Goal: Task Accomplishment & Management: Manage account settings

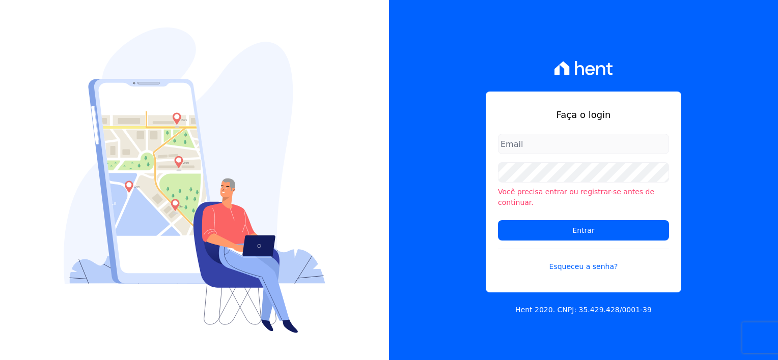
click at [536, 149] on input "email" at bounding box center [583, 144] width 171 height 20
type input "[EMAIL_ADDRESS][DOMAIN_NAME]"
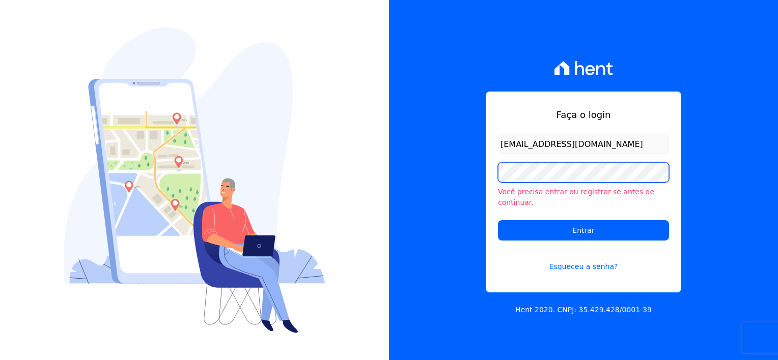
click at [386, 197] on div "Faça o login [EMAIL_ADDRESS][DOMAIN_NAME] Você precisa entrar ou registrar-se a…" at bounding box center [389, 180] width 778 height 360
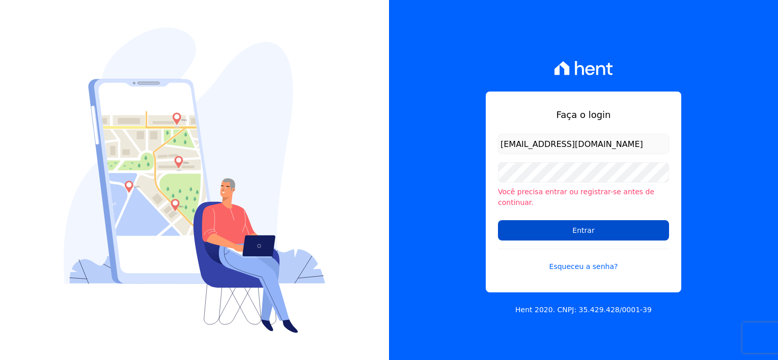
click at [499, 228] on input "Entrar" at bounding box center [583, 230] width 171 height 20
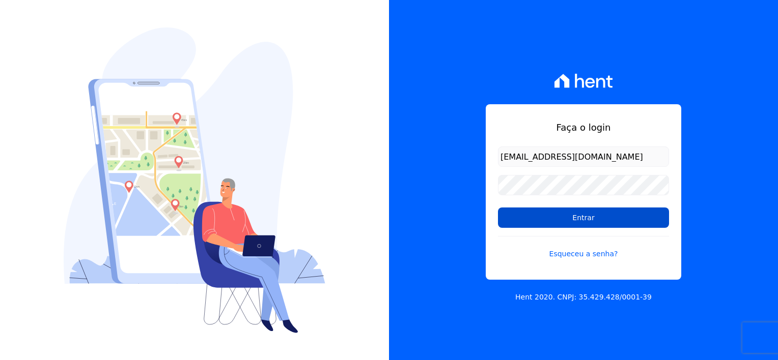
click at [579, 215] on input "Entrar" at bounding box center [583, 218] width 171 height 20
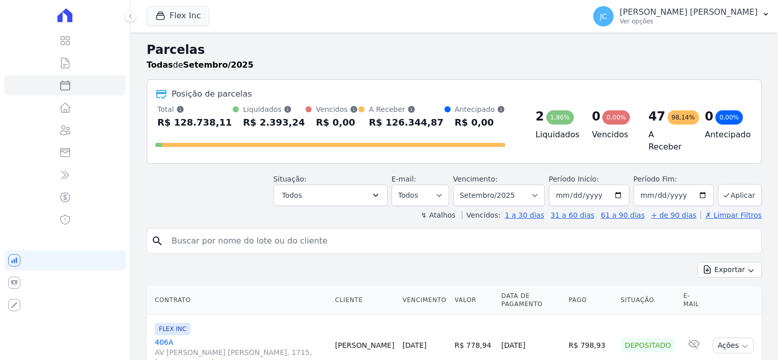
select select
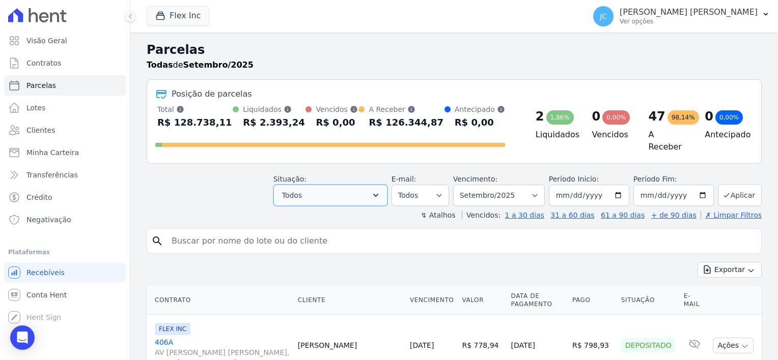
click at [320, 199] on button "Todos" at bounding box center [330, 195] width 114 height 21
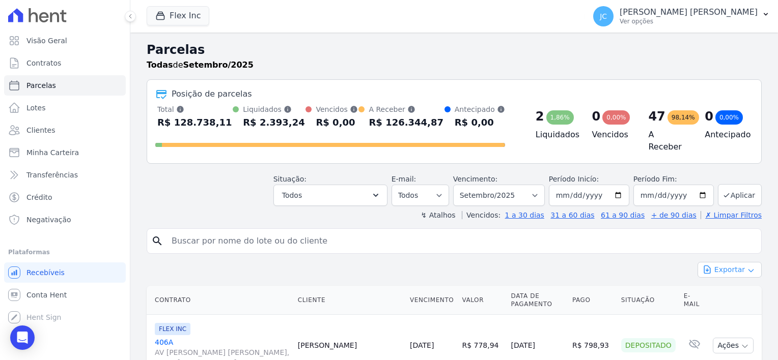
click at [721, 266] on button "Exportar" at bounding box center [730, 270] width 64 height 16
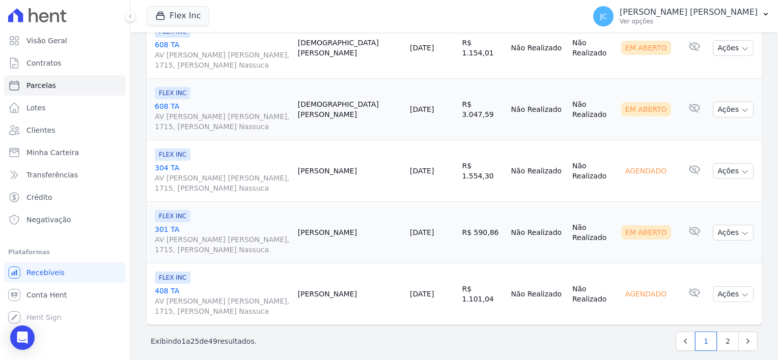
scroll to position [1531, 0]
click at [59, 149] on span "Minha Carteira" at bounding box center [52, 153] width 52 height 10
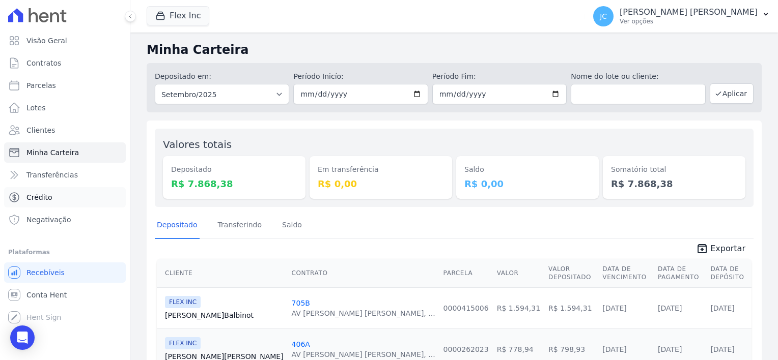
click at [44, 199] on span "Crédito" at bounding box center [39, 197] width 26 height 10
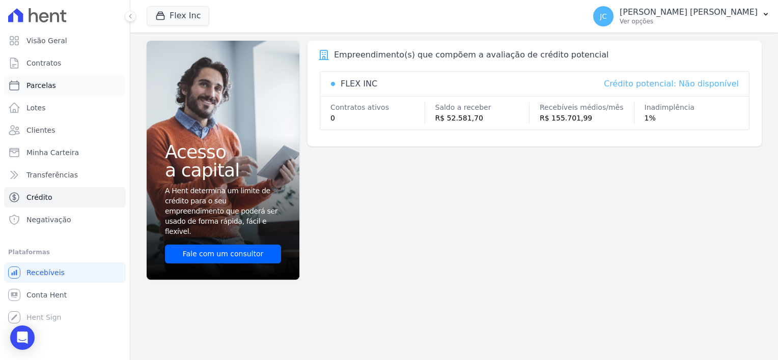
click at [44, 92] on link "Parcelas" at bounding box center [65, 85] width 122 height 20
select select
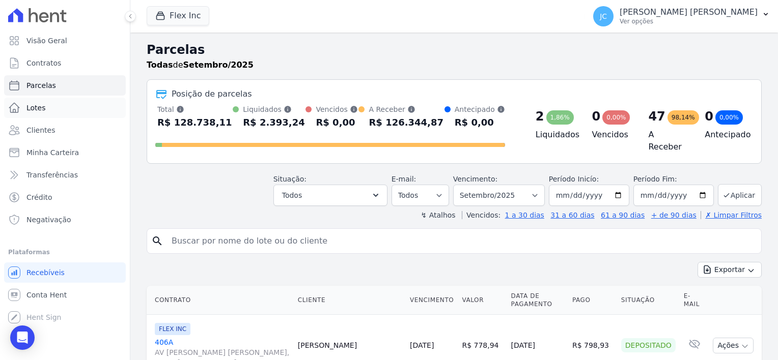
click at [37, 104] on span "Lotes" at bounding box center [35, 108] width 19 height 10
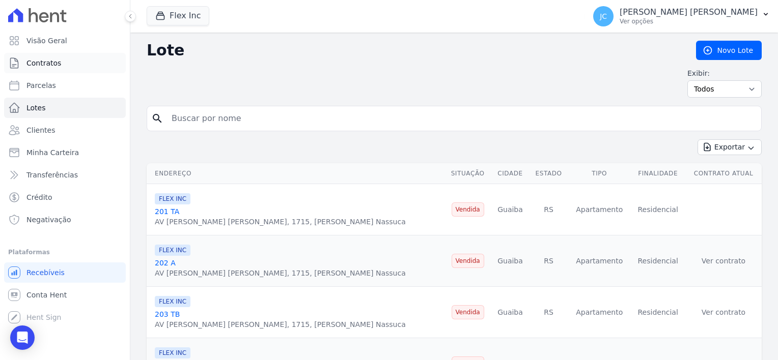
click at [46, 62] on span "Contratos" at bounding box center [43, 63] width 35 height 10
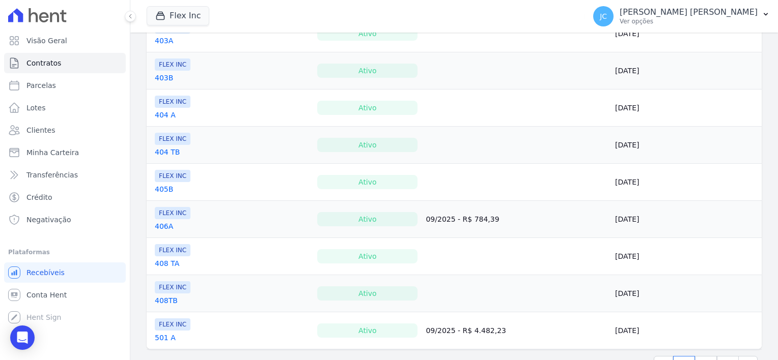
scroll to position [793, 0]
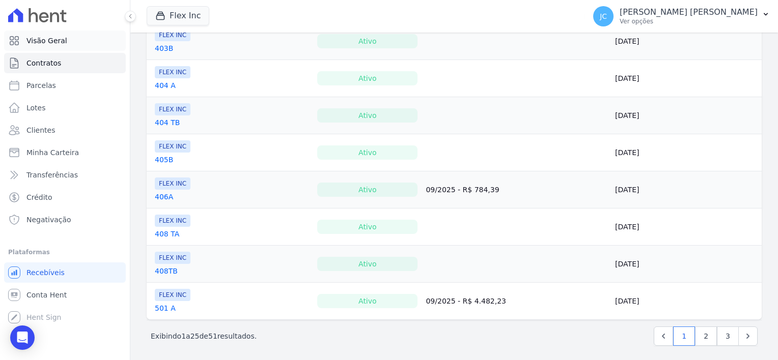
click at [47, 41] on span "Visão Geral" at bounding box center [46, 41] width 41 height 10
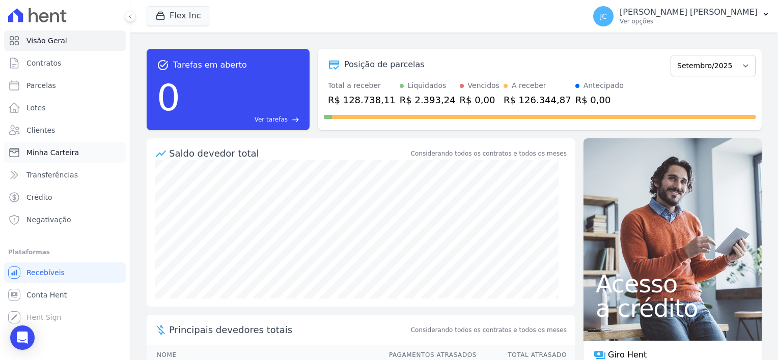
click at [55, 153] on span "Minha Carteira" at bounding box center [52, 153] width 52 height 10
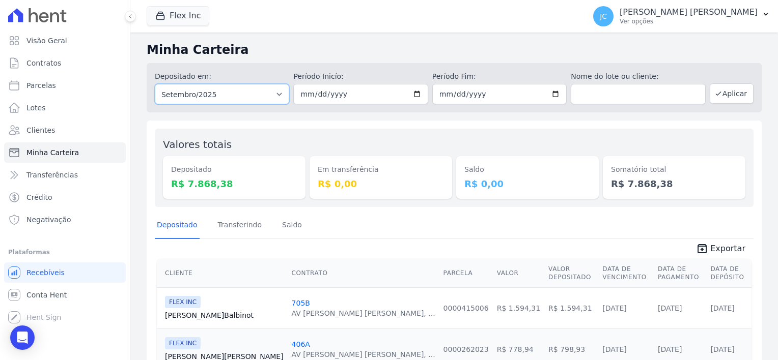
click at [250, 93] on select "Todos os meses Julho/2025 Agosto/2025 Setembro/2025 Outubro/2025 Novembro/2025 …" at bounding box center [222, 94] width 134 height 20
